Goal: Task Accomplishment & Management: Use online tool/utility

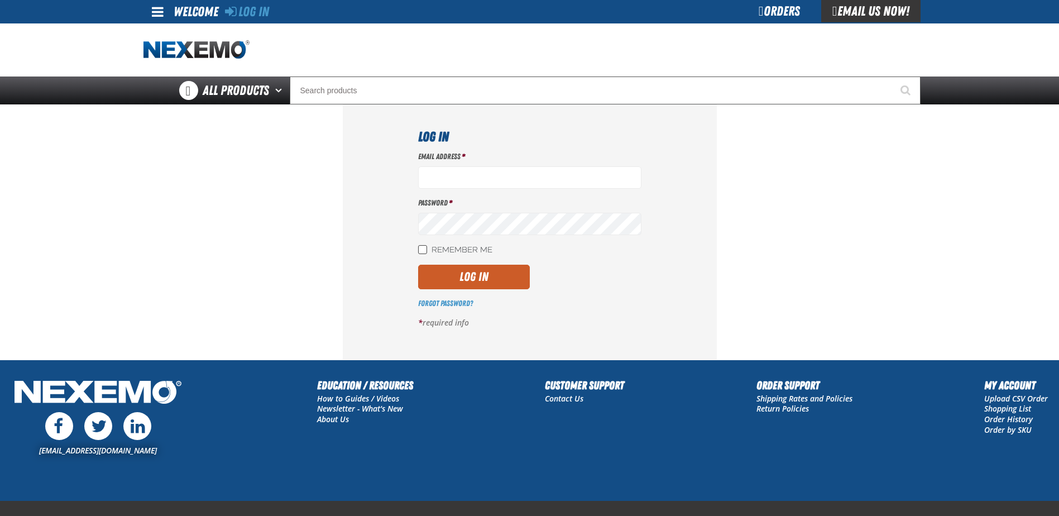
type input "[EMAIL_ADDRESS][DOMAIN_NAME]"
click at [422, 248] on input "Remember Me" at bounding box center [422, 249] width 9 height 9
checkbox input "true"
click at [443, 271] on button "Log In" at bounding box center [474, 277] width 112 height 25
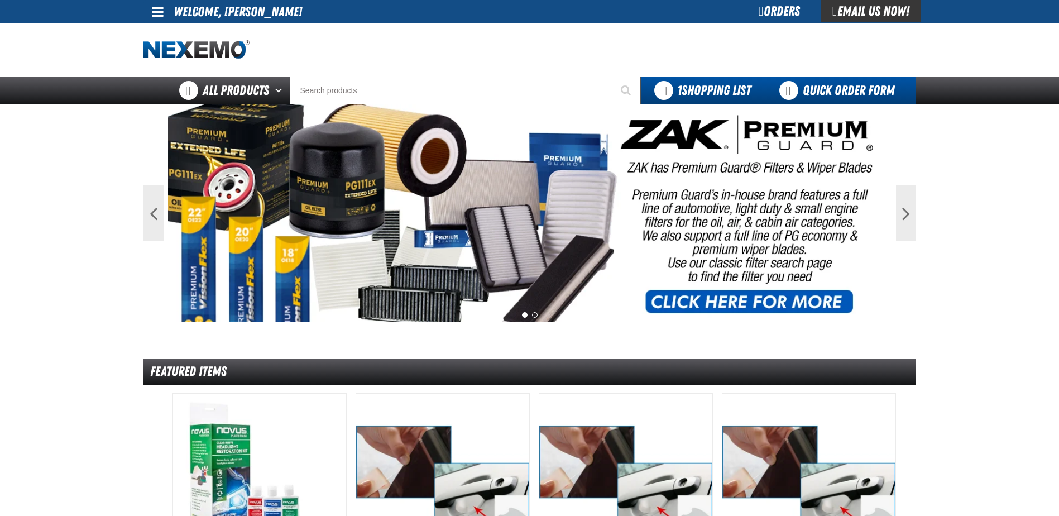
click at [836, 86] on link "Quick Order Form" at bounding box center [839, 90] width 151 height 28
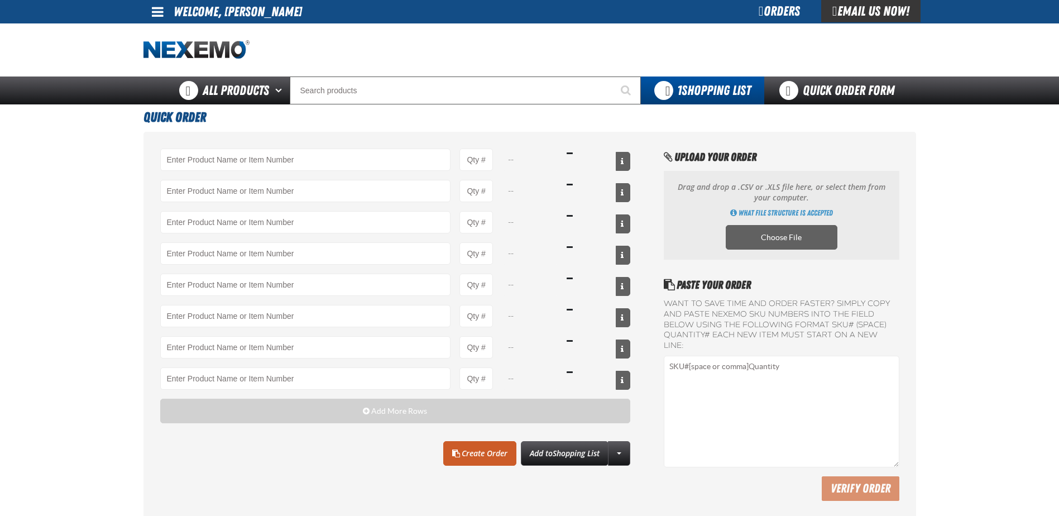
click at [836, 86] on link "Quick Order Form" at bounding box center [839, 90] width 151 height 28
